Goal: Information Seeking & Learning: Compare options

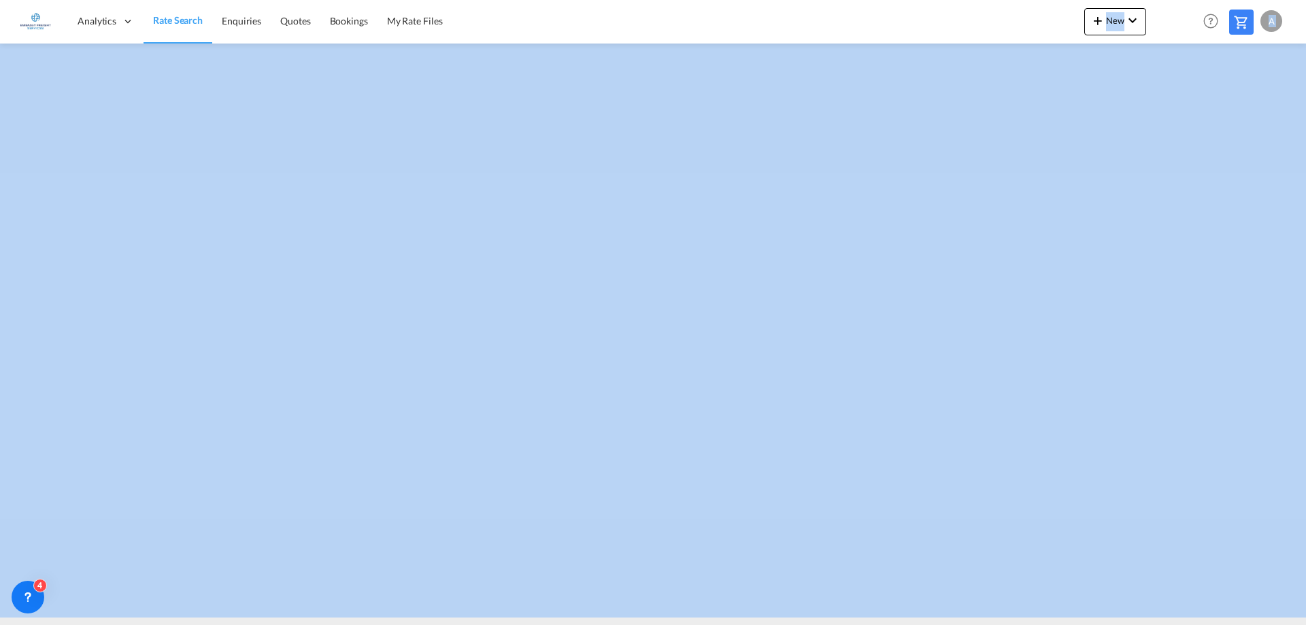
drag, startPoint x: 399, startPoint y: 37, endPoint x: -955, endPoint y: 47, distance: 1353.9
click at [0, 47] on html "Analytics Dashboard Rate Search Enquiries Quotes Bookings" at bounding box center [653, 312] width 1306 height 625
